Goal: Information Seeking & Learning: Learn about a topic

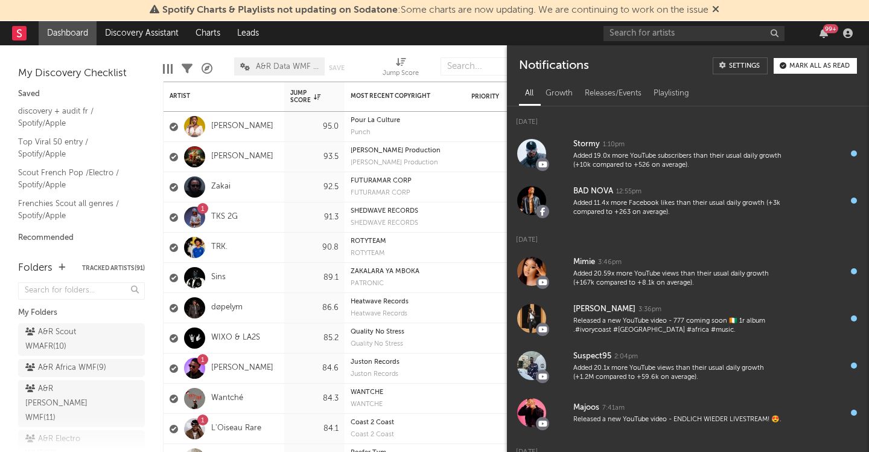
click at [407, 36] on nav "Dashboard Discovery Assistant Charts Leads 99 +" at bounding box center [434, 33] width 869 height 24
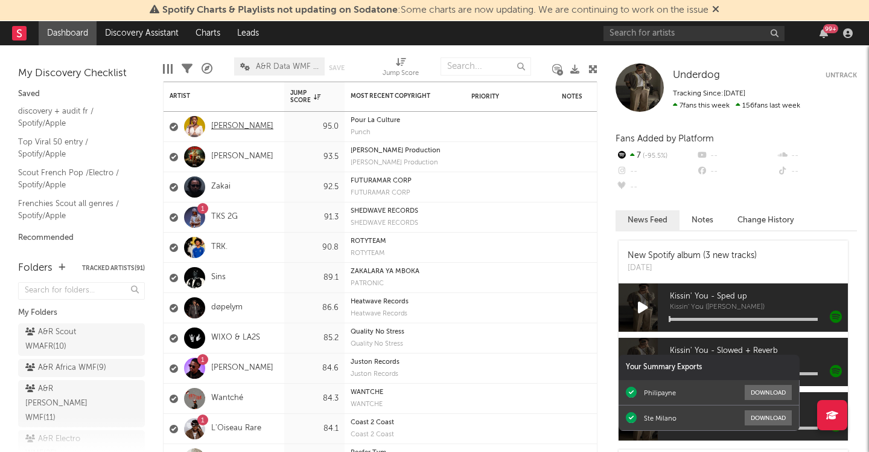
click at [251, 124] on link "[PERSON_NAME]" at bounding box center [242, 126] width 62 height 10
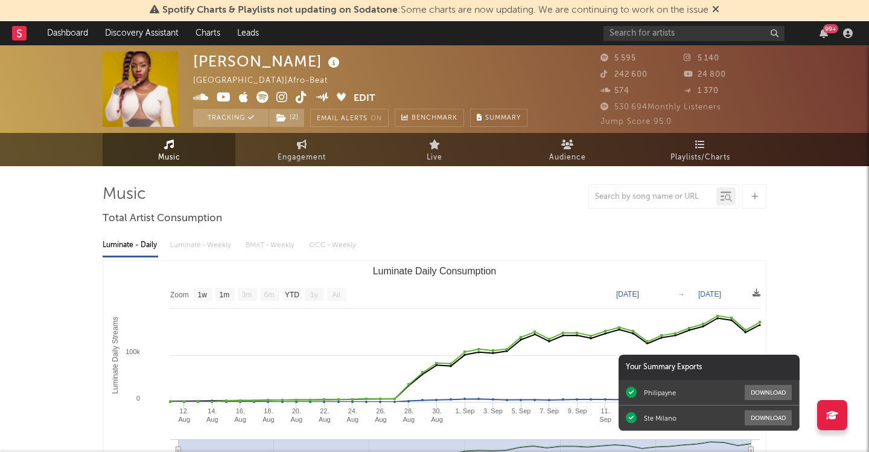
select select "1w"
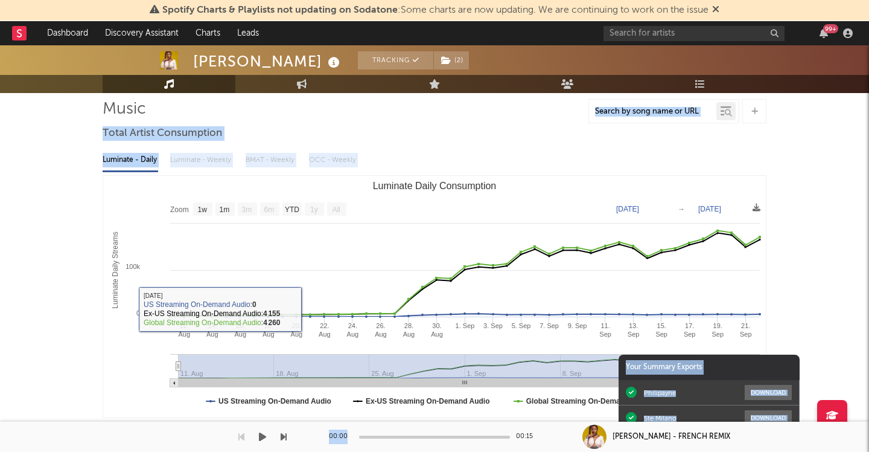
drag, startPoint x: 104, startPoint y: 193, endPoint x: 400, endPoint y: 451, distance: 393.2
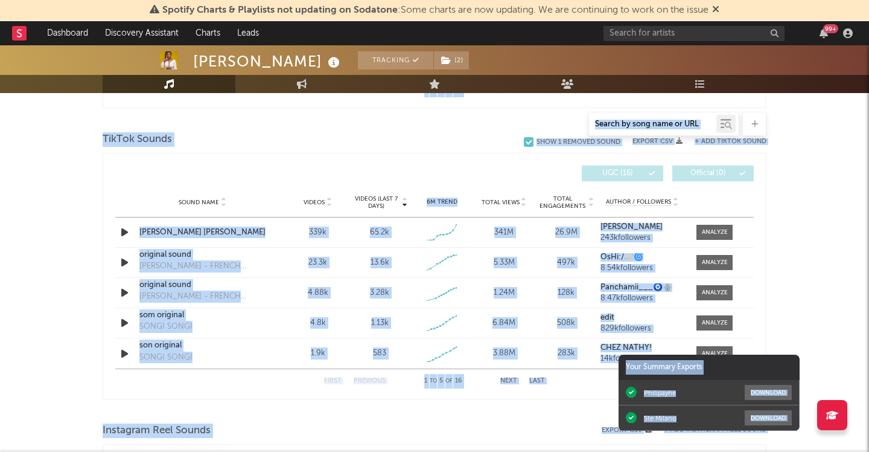
scroll to position [809, 0]
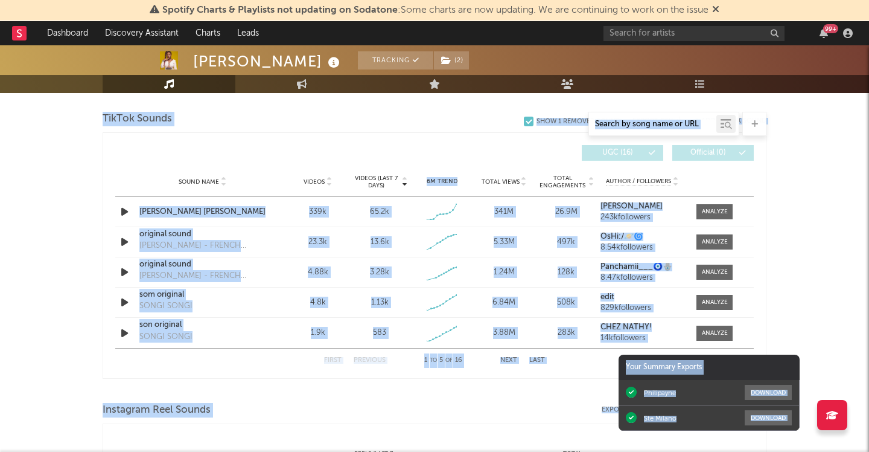
click at [816, 178] on div "[PERSON_NAME] Tracking ( 2 ) [GEOGRAPHIC_DATA] | Afro-Beat Edit Tracking ( 2 ) …" at bounding box center [434, 148] width 869 height 1824
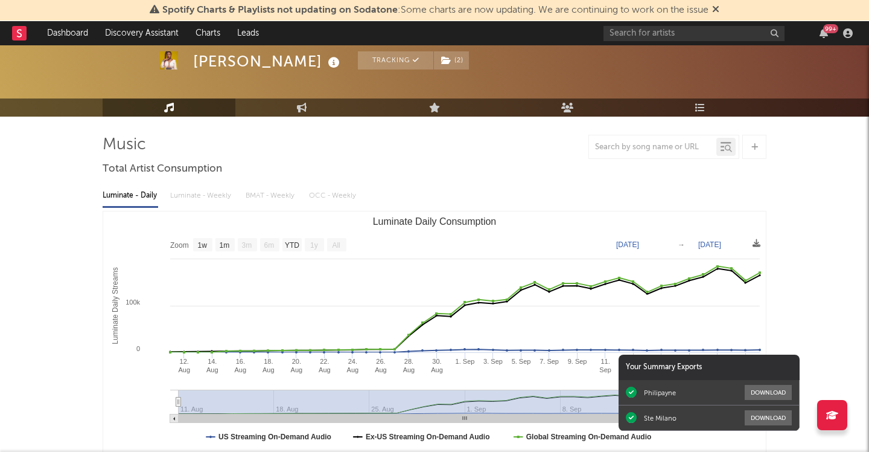
scroll to position [68, 0]
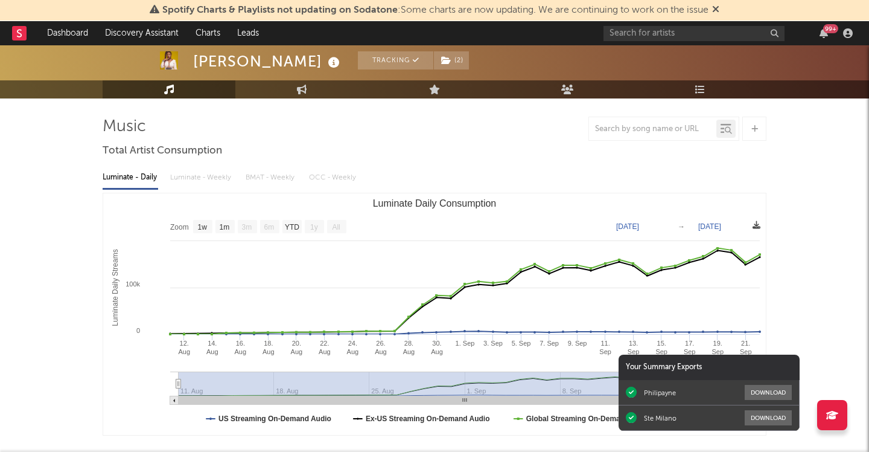
click at [755, 223] on icon at bounding box center [757, 225] width 8 height 8
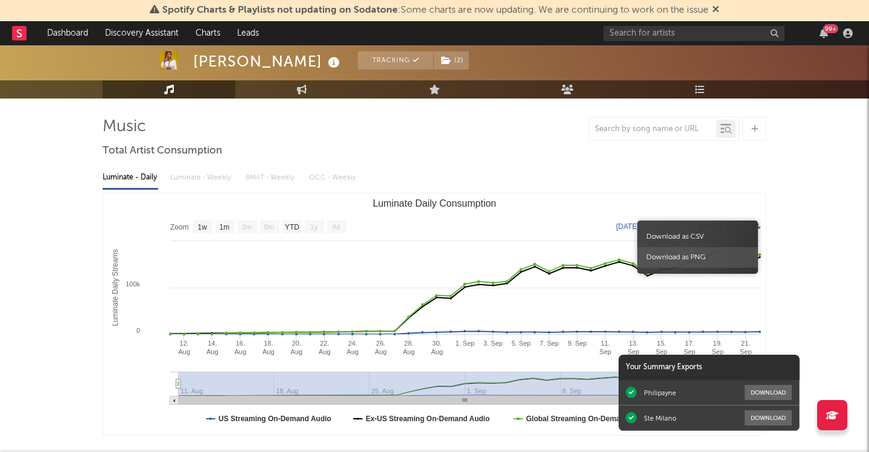
click at [702, 257] on span "Download as PNG" at bounding box center [697, 257] width 121 height 21
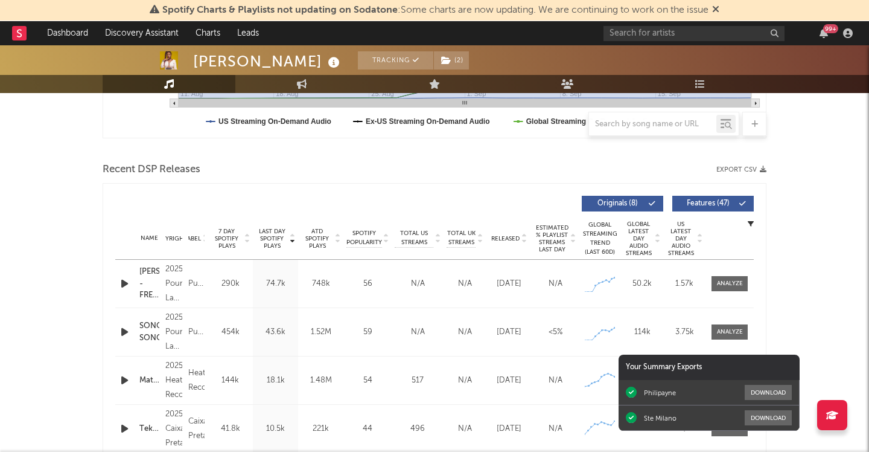
scroll to position [363, 0]
click at [764, 168] on icon "button" at bounding box center [763, 170] width 7 height 7
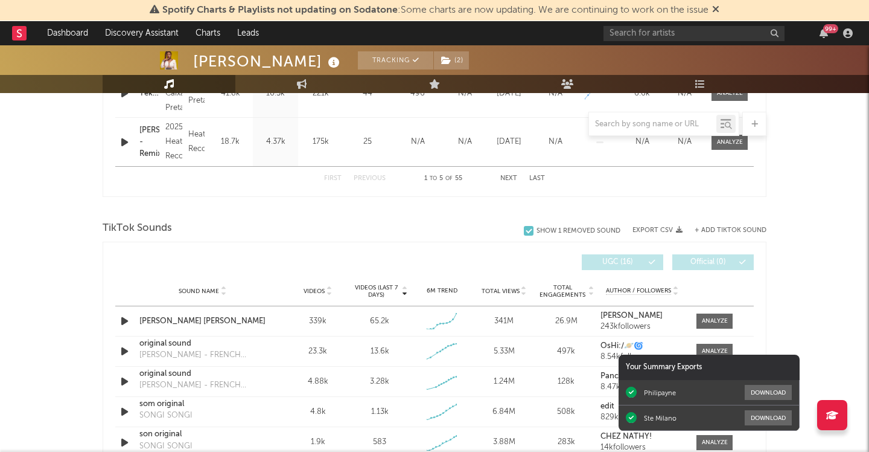
scroll to position [698, 0]
click at [685, 231] on button "+ Add TikTok Sound" at bounding box center [725, 231] width 84 height 7
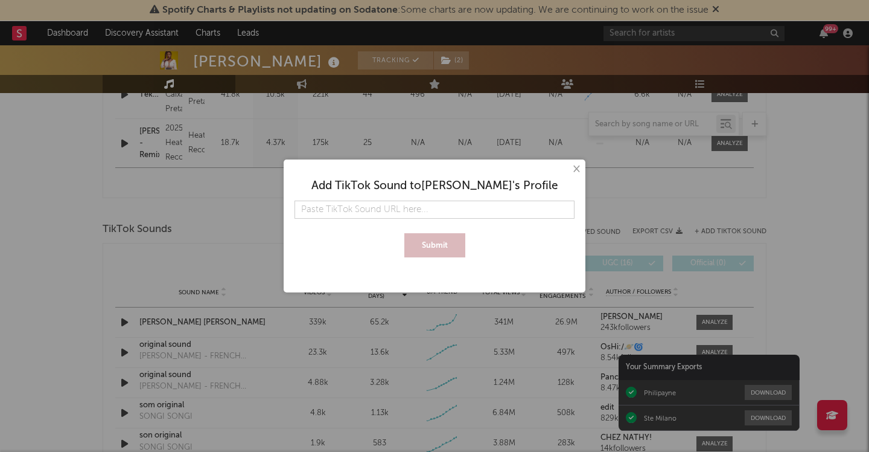
click at [576, 171] on button "×" at bounding box center [575, 168] width 13 height 13
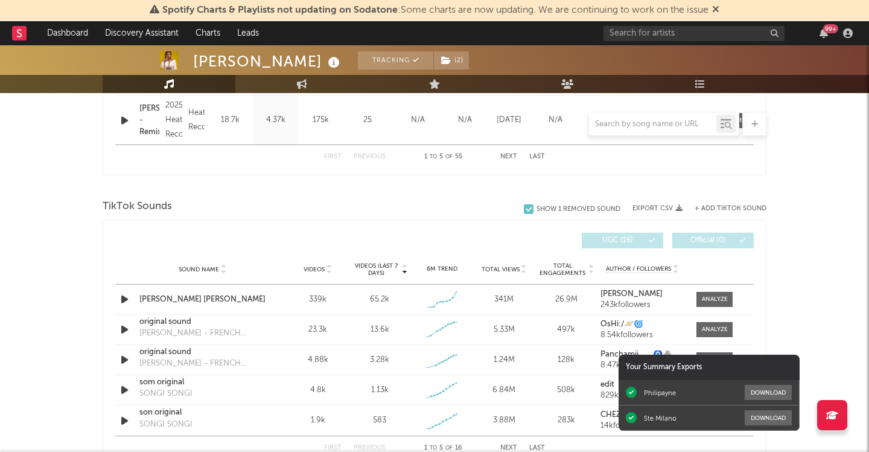
scroll to position [728, 0]
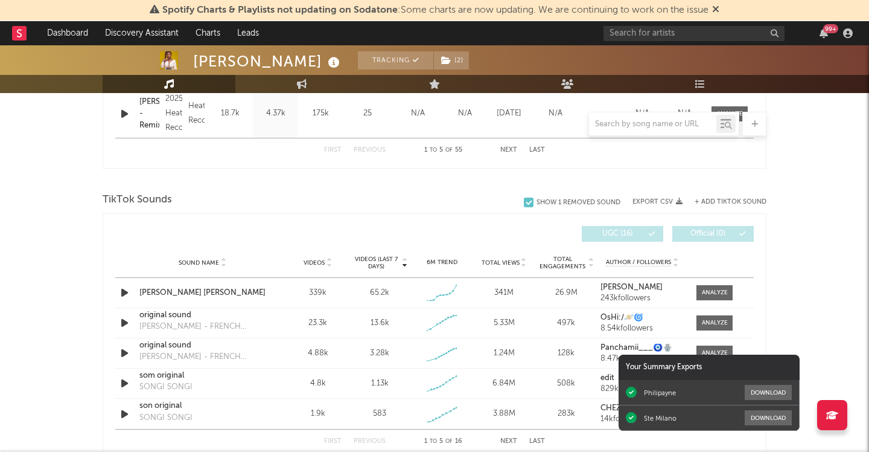
click at [680, 202] on icon "button" at bounding box center [679, 201] width 7 height 7
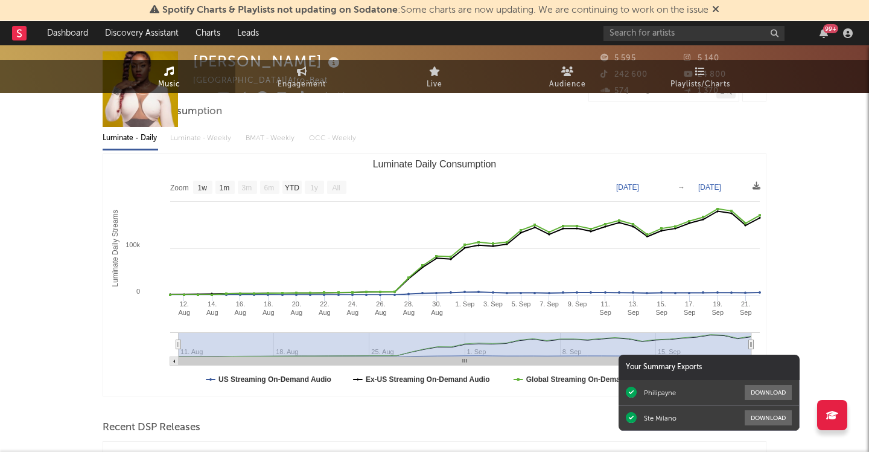
scroll to position [0, 0]
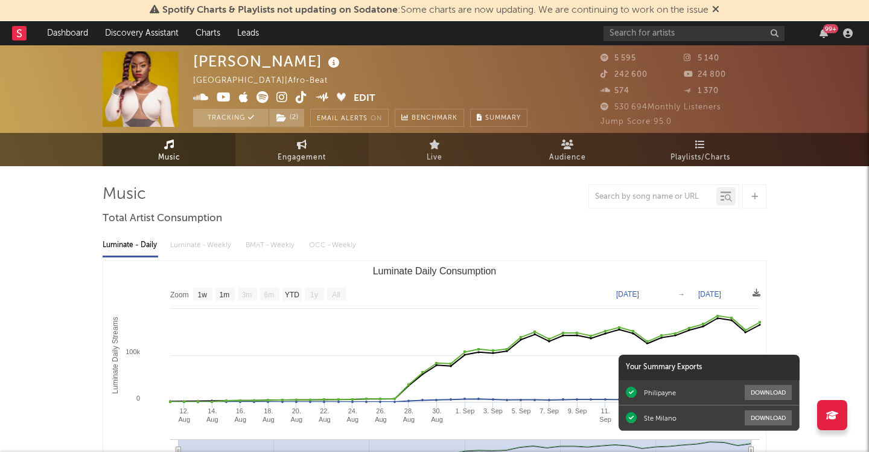
click at [300, 146] on icon at bounding box center [302, 144] width 10 height 10
select select "1w"
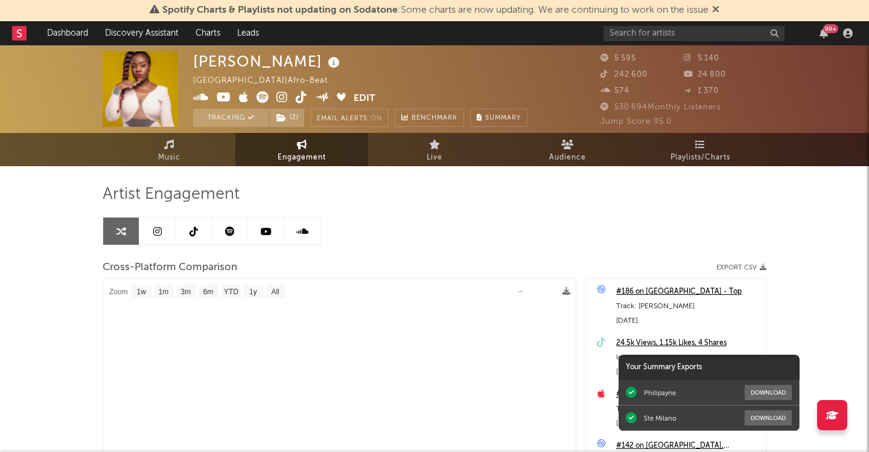
select select "1m"
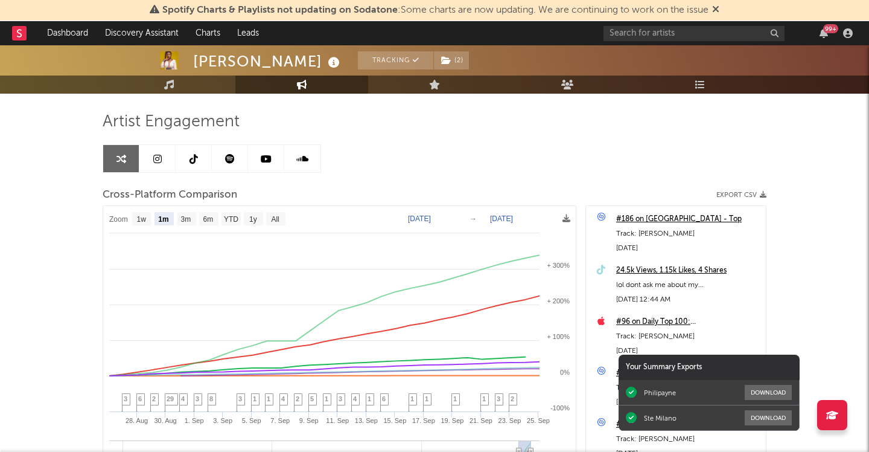
scroll to position [86, 0]
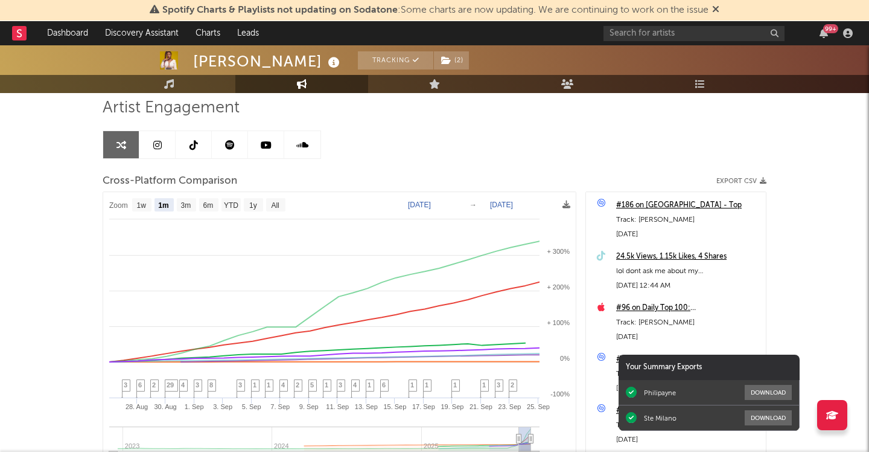
click at [763, 181] on icon "button" at bounding box center [763, 180] width 7 height 7
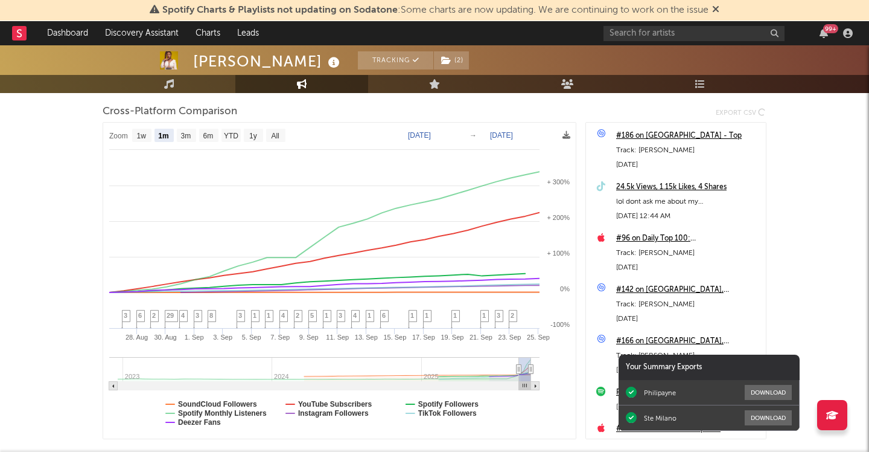
scroll to position [0, 0]
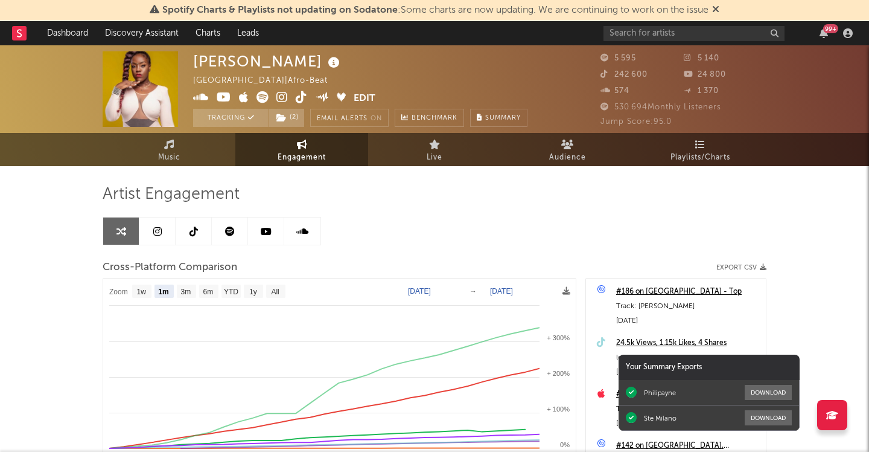
click at [489, 194] on div "Artist Engagement" at bounding box center [435, 194] width 664 height 21
click at [567, 150] on span "Audience" at bounding box center [567, 157] width 37 height 14
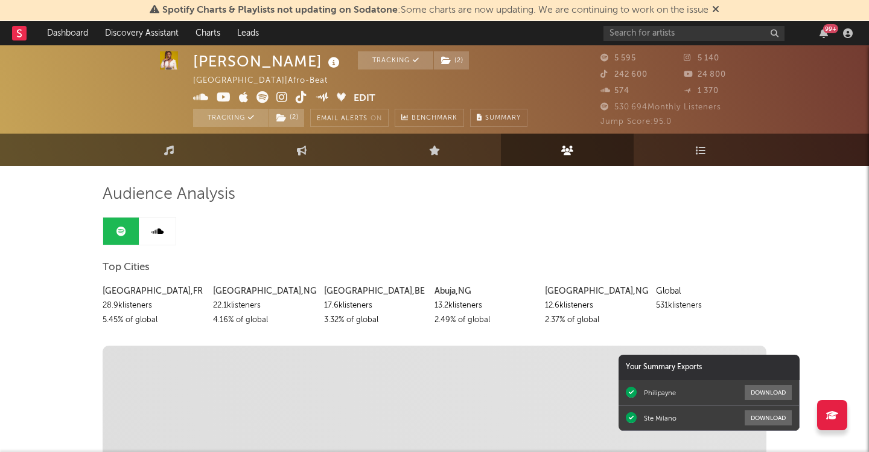
scroll to position [2, 0]
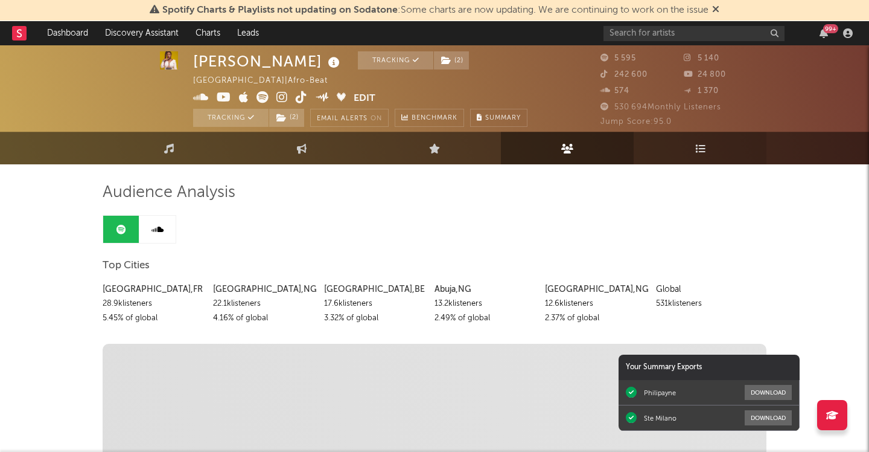
click at [702, 152] on icon at bounding box center [700, 148] width 10 height 10
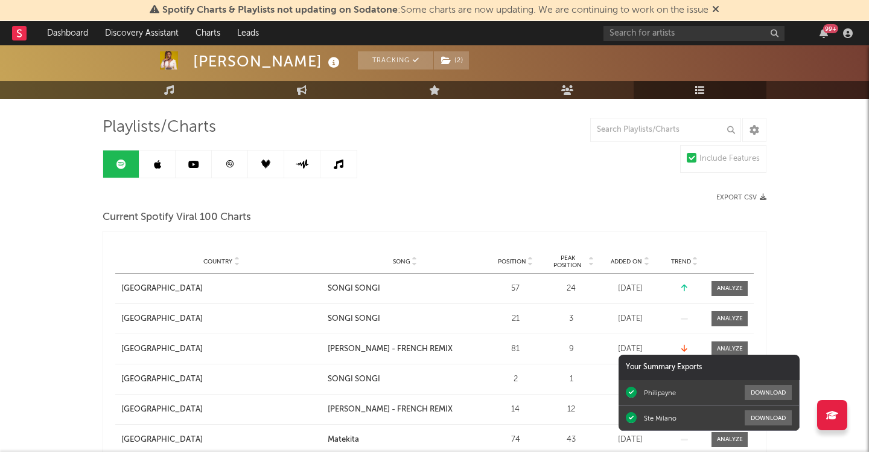
scroll to position [68, 0]
click at [761, 196] on icon "button" at bounding box center [763, 196] width 7 height 7
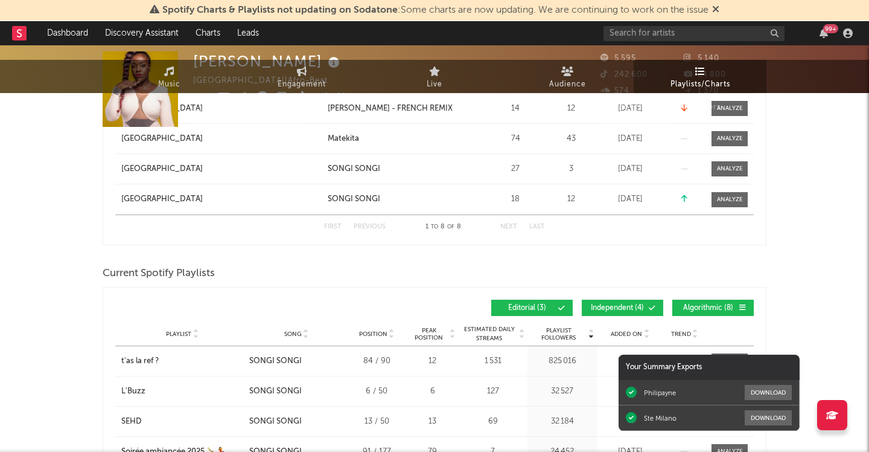
scroll to position [0, 0]
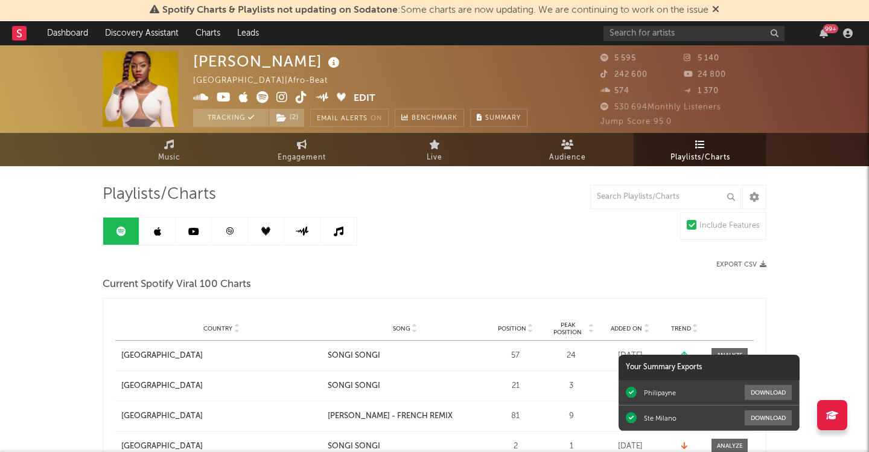
click at [154, 228] on icon at bounding box center [157, 231] width 7 height 10
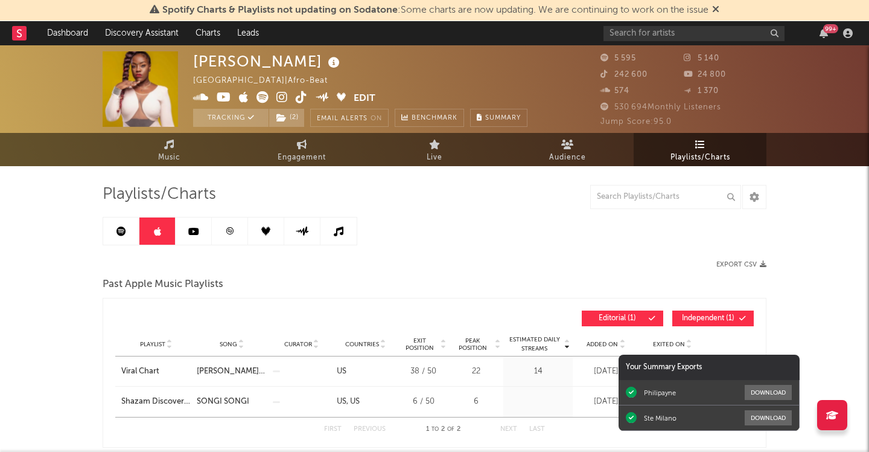
click at [193, 230] on icon at bounding box center [193, 231] width 11 height 10
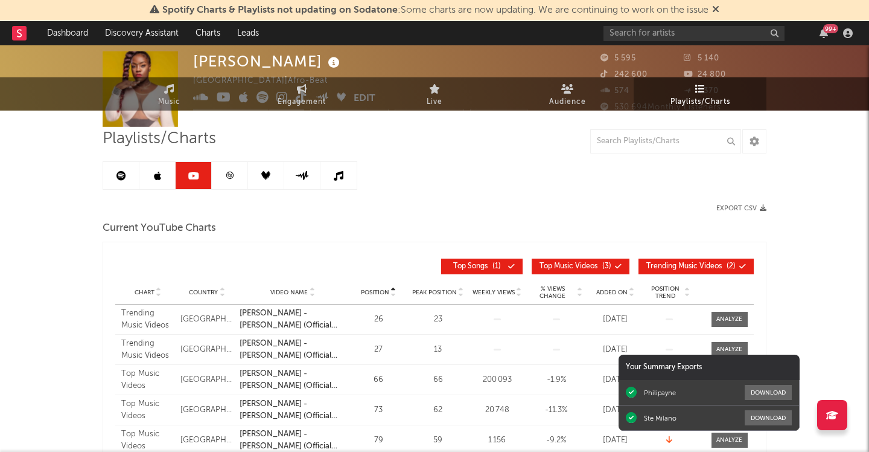
scroll to position [91, 0]
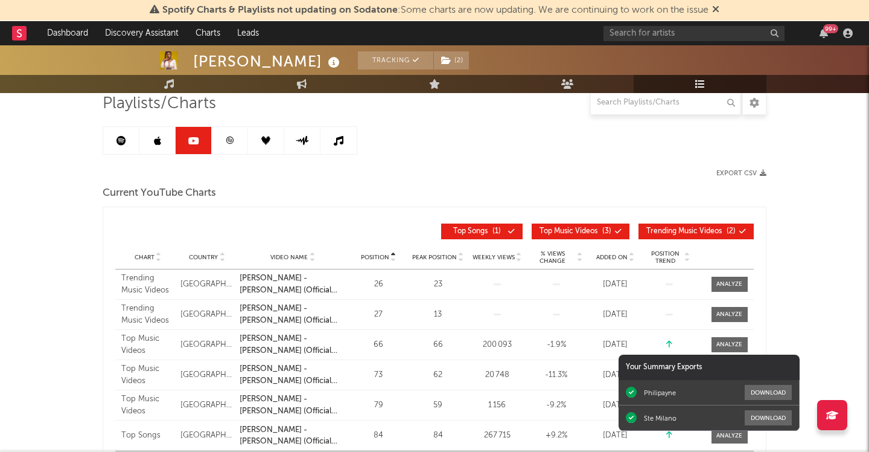
click at [764, 173] on icon "button" at bounding box center [763, 173] width 7 height 7
click at [231, 146] on link at bounding box center [230, 140] width 36 height 27
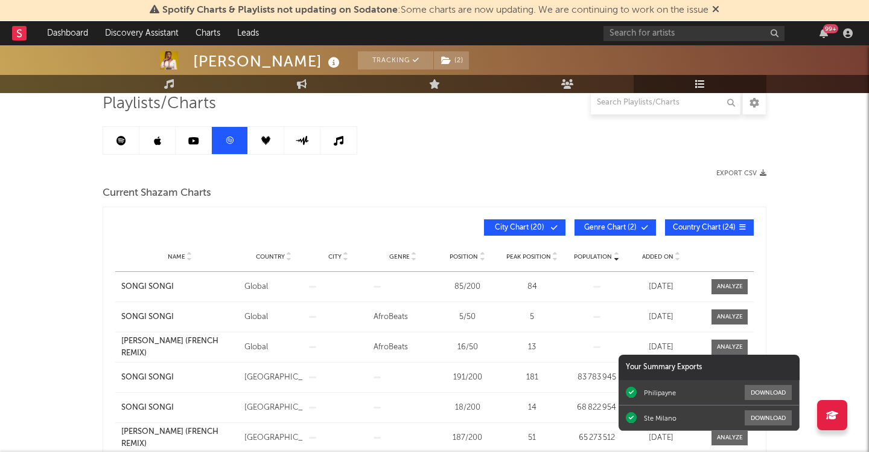
click at [765, 170] on icon "button" at bounding box center [763, 173] width 7 height 7
